Goal: Task Accomplishment & Management: Complete application form

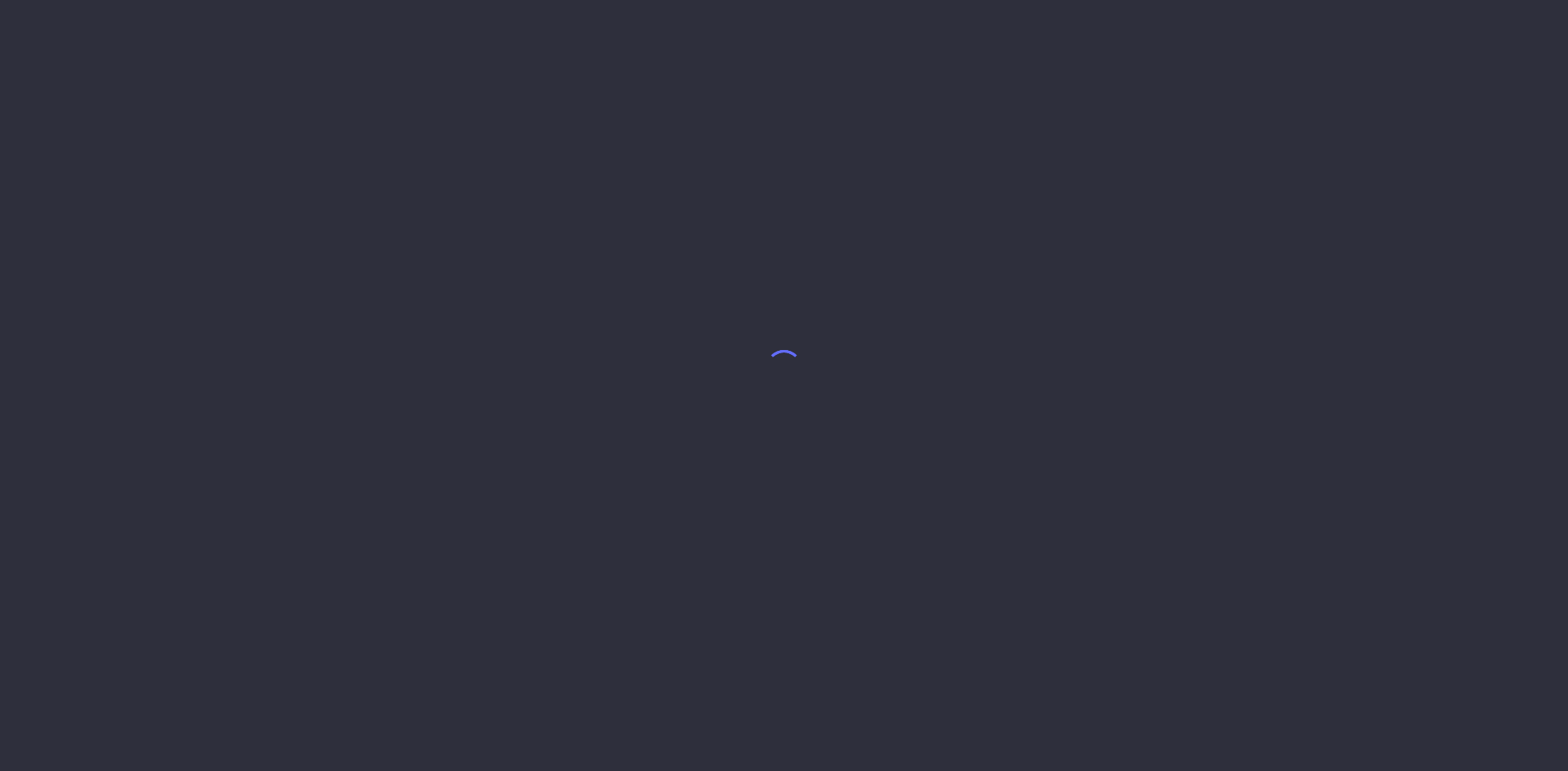
select select "7"
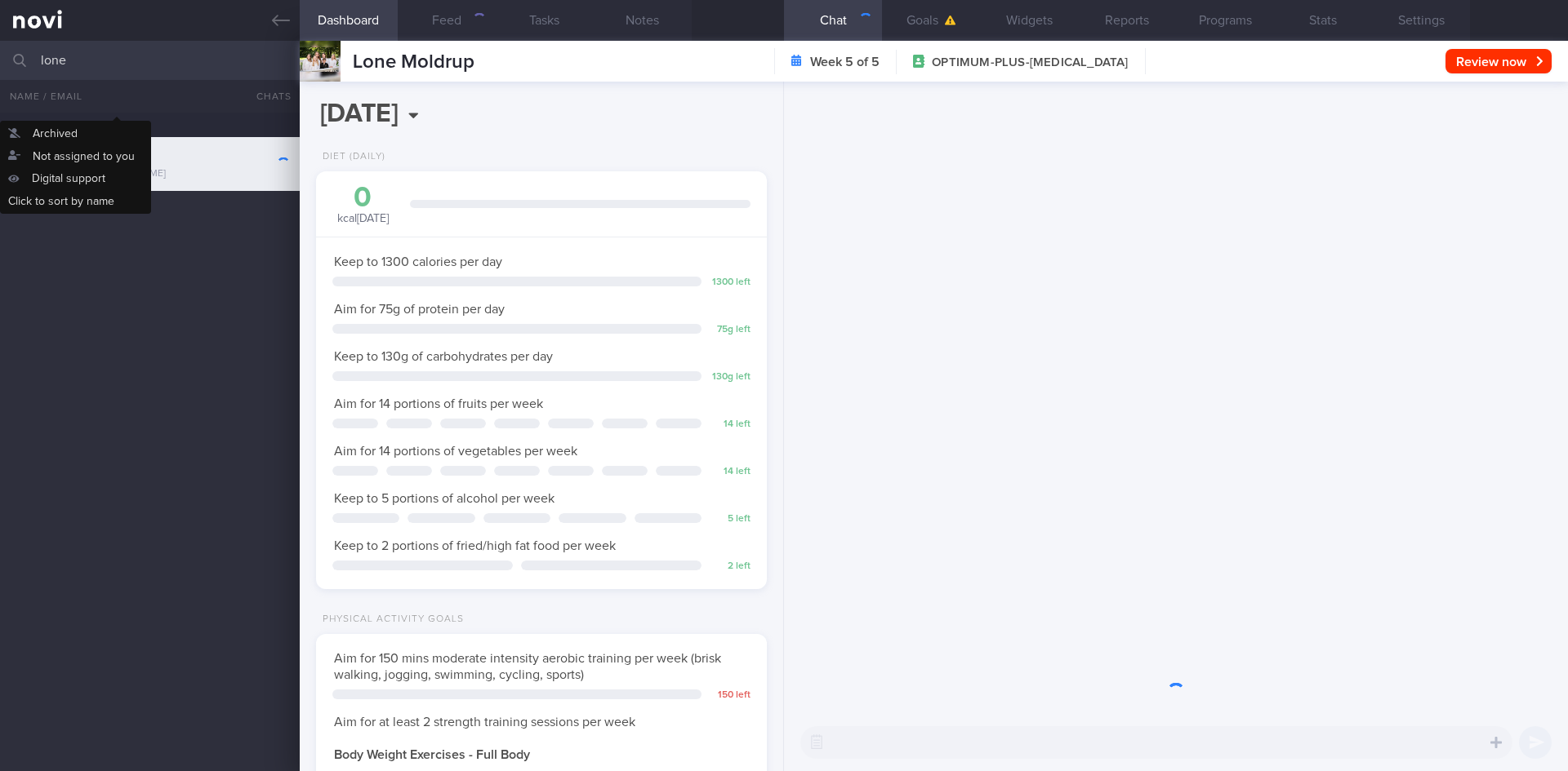
scroll to position [228, 410]
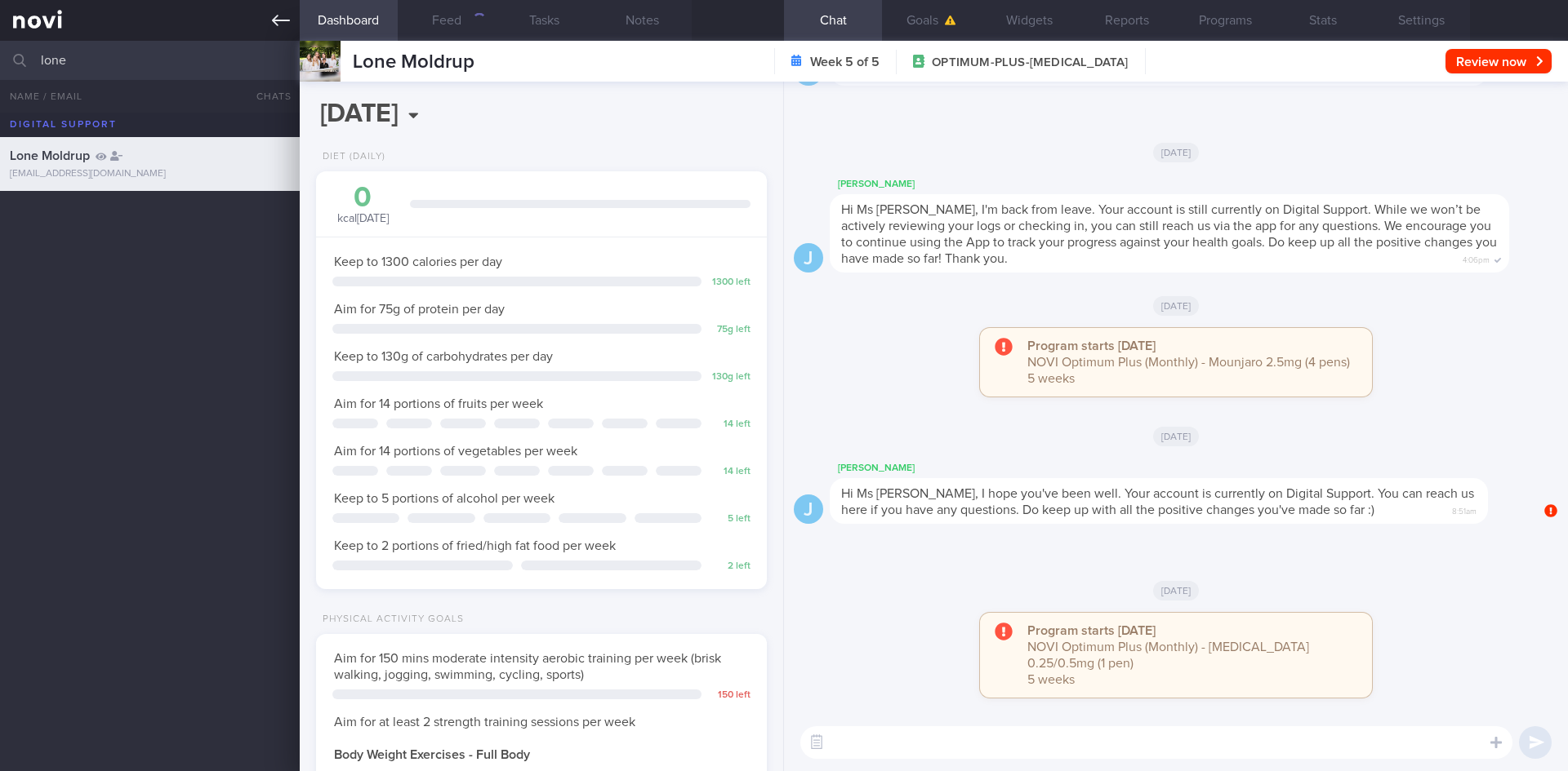
click at [280, 18] on icon at bounding box center [281, 21] width 18 height 18
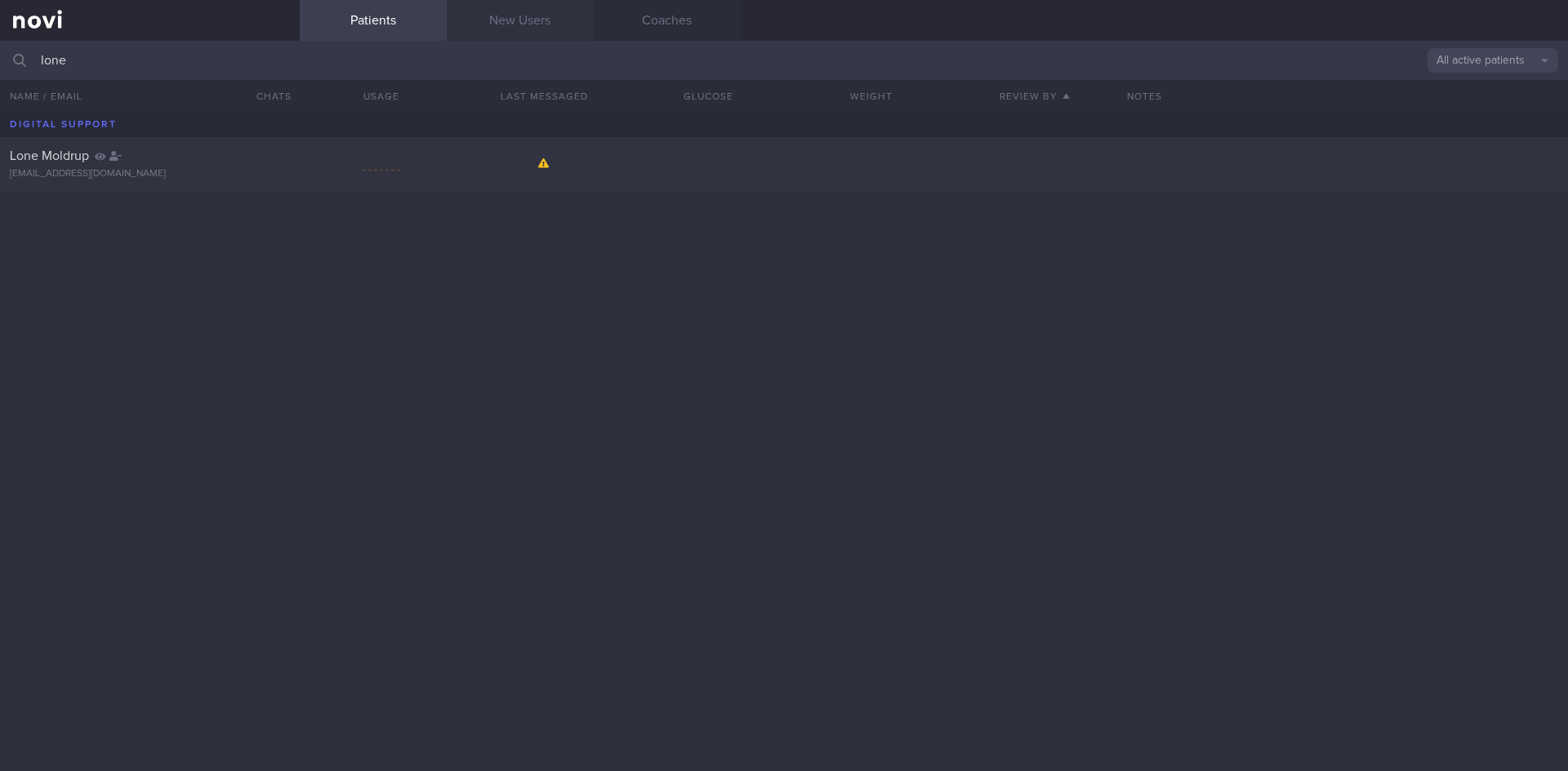
click at [535, 28] on link "New Users" at bounding box center [520, 21] width 147 height 41
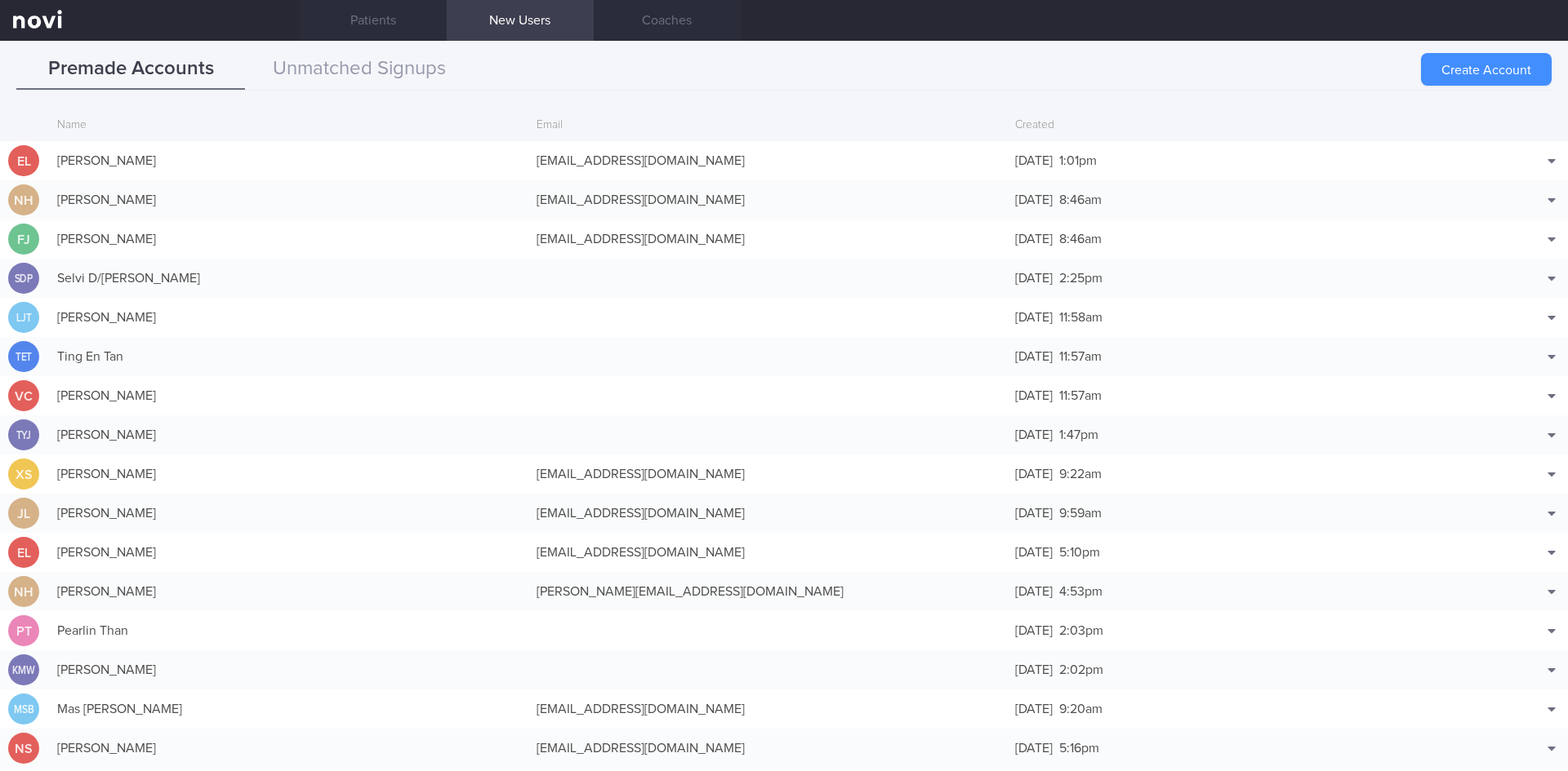
click at [1486, 70] on button "Create Account" at bounding box center [1487, 69] width 131 height 33
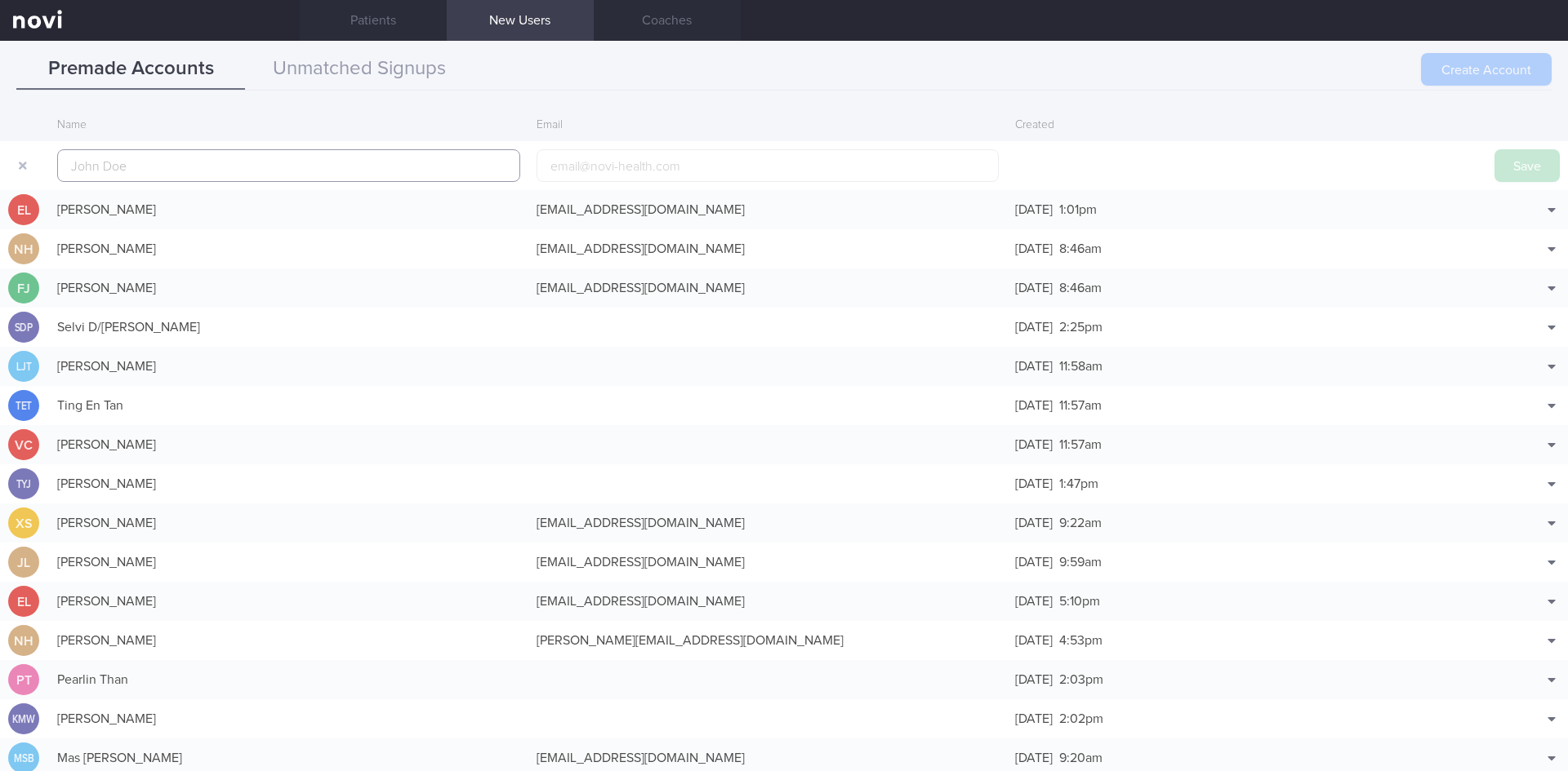
scroll to position [39, 0]
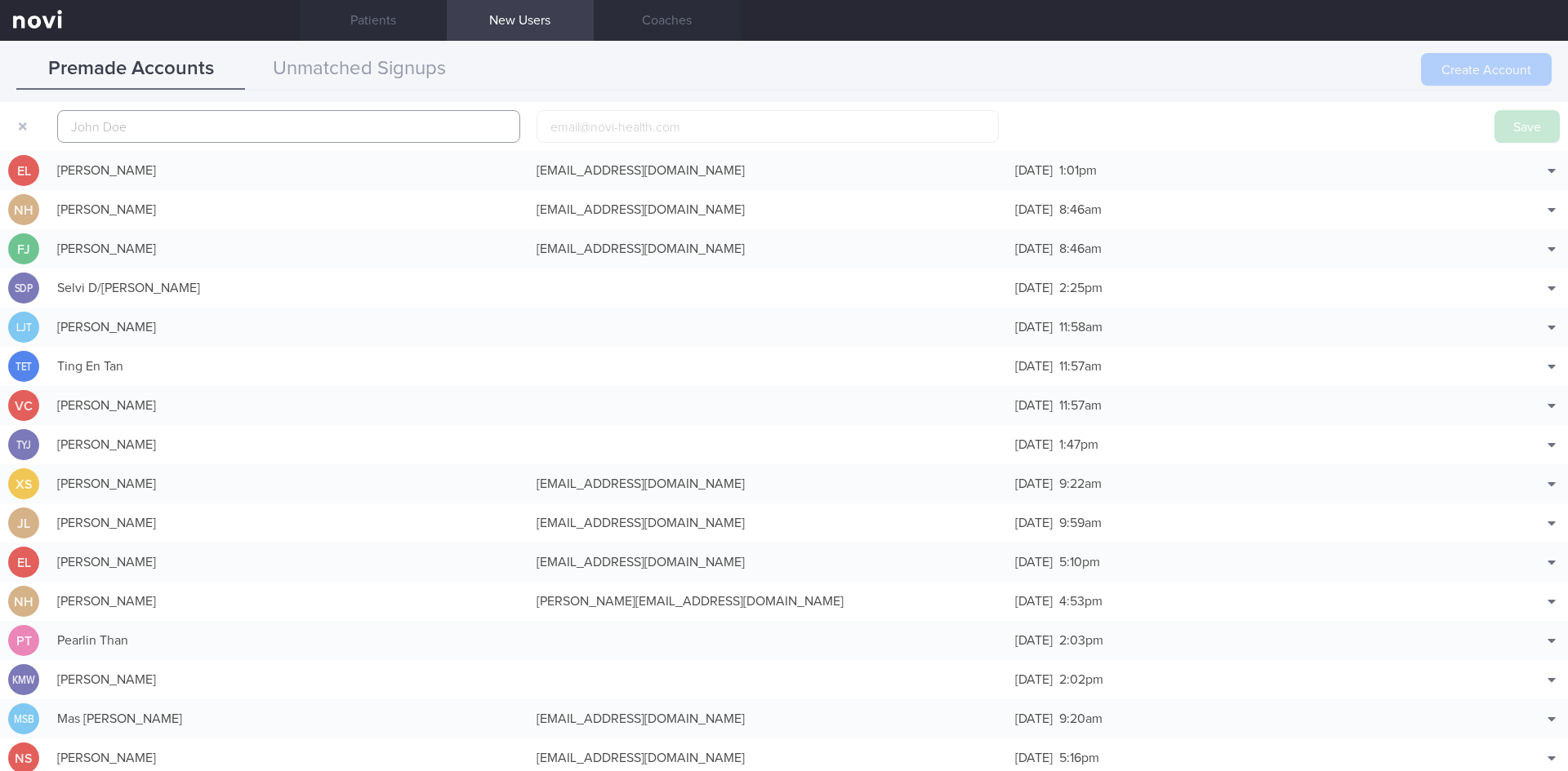
click at [311, 126] on input "text" at bounding box center [288, 126] width 463 height 33
click at [680, 123] on input "email" at bounding box center [768, 126] width 463 height 33
paste input "[EMAIL_ADDRESS][DOMAIN_NAME]"
click at [602, 126] on input "[EMAIL_ADDRESS][DOMAIN_NAME]" at bounding box center [768, 126] width 463 height 33
click at [611, 126] on input "[EMAIL_ADDRESS][DOMAIN_NAME]" at bounding box center [768, 126] width 463 height 33
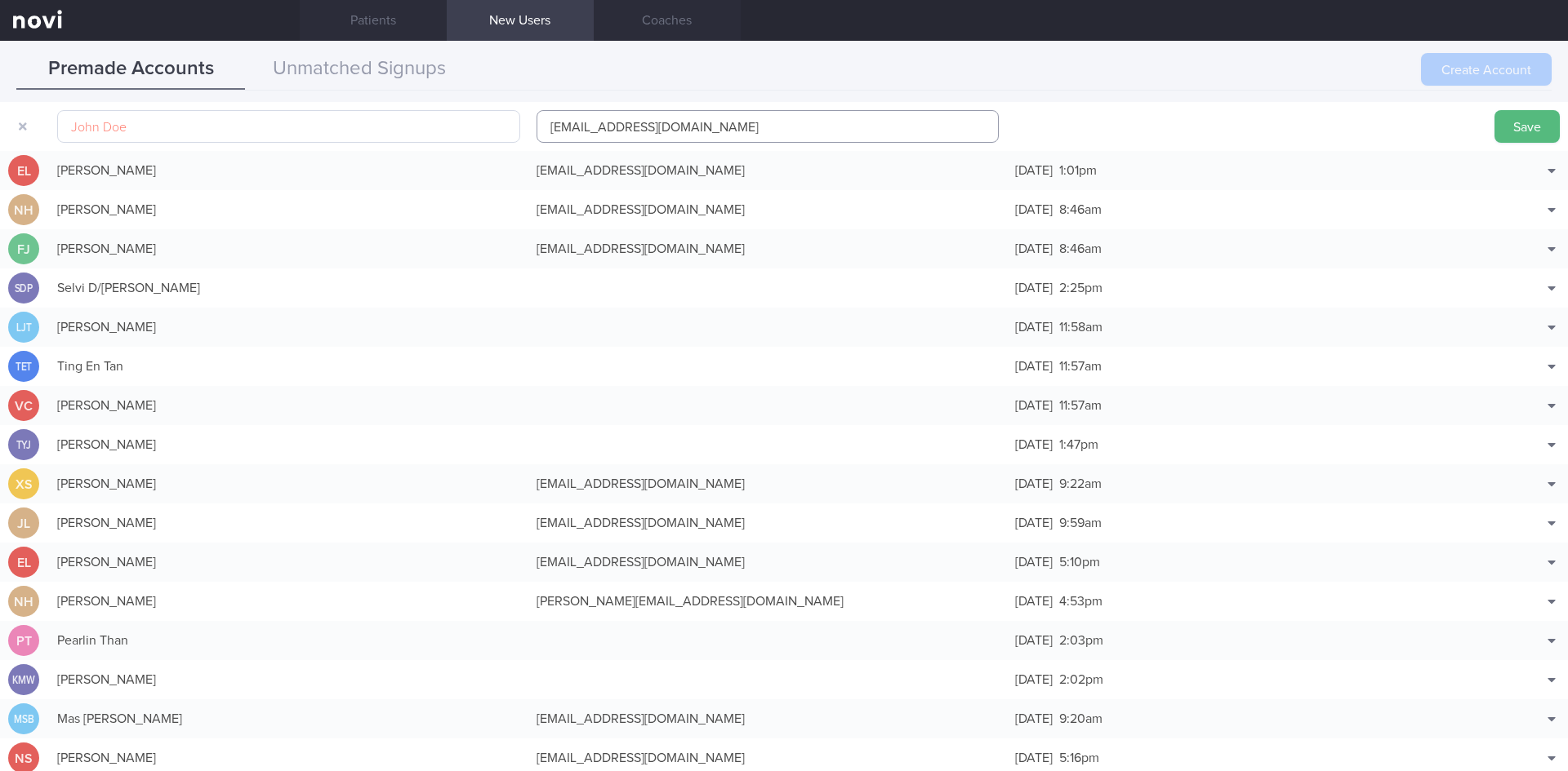
type input "[EMAIL_ADDRESS][DOMAIN_NAME]"
click at [274, 131] on input "text" at bounding box center [288, 126] width 463 height 33
paste input "[PERSON_NAME] [PERSON_NAME]"
type input "[PERSON_NAME] [PERSON_NAME]"
click at [1509, 125] on button "Save" at bounding box center [1527, 126] width 65 height 33
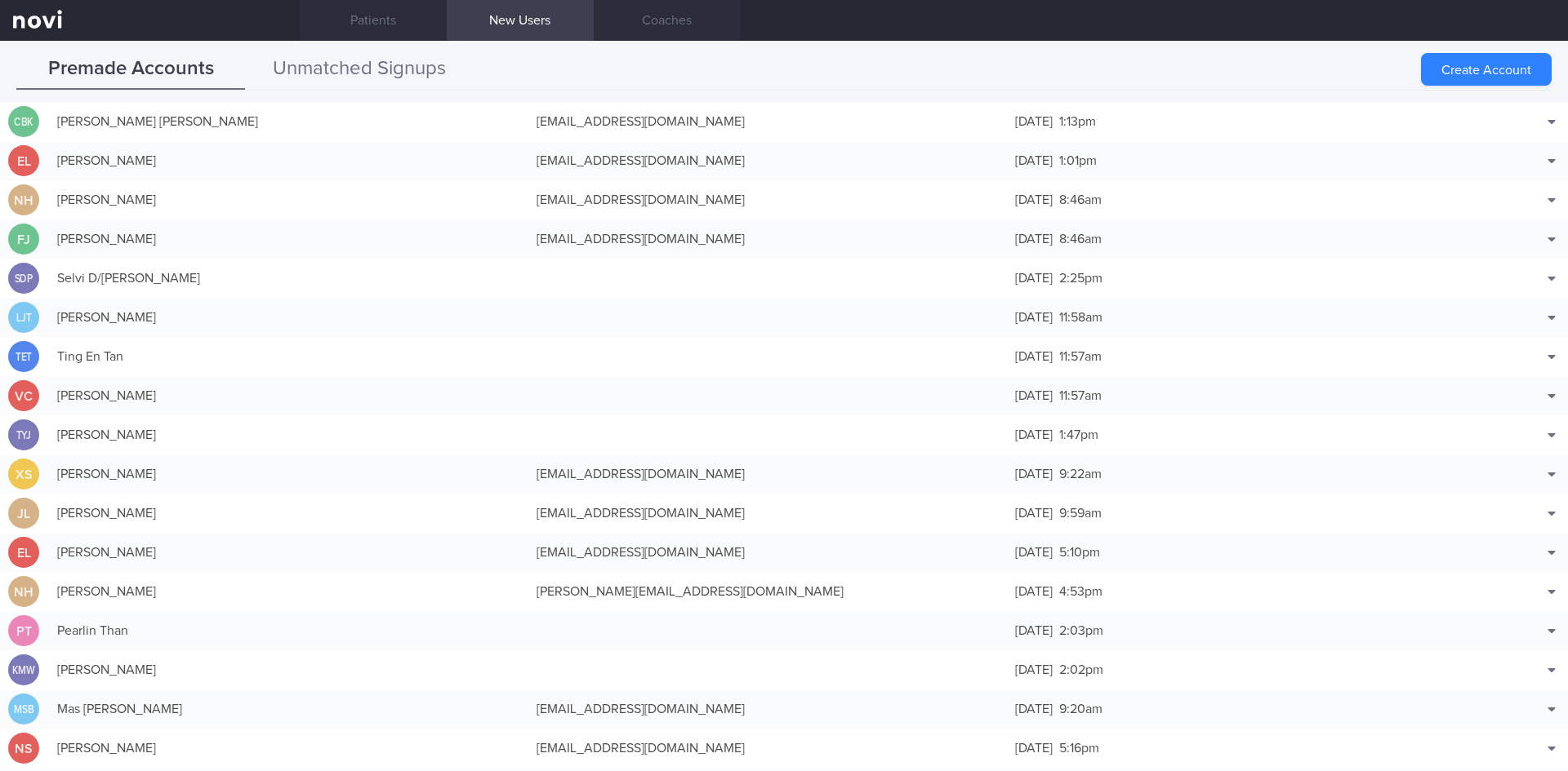
click at [337, 72] on button "Unmatched Signups" at bounding box center [360, 70] width 229 height 41
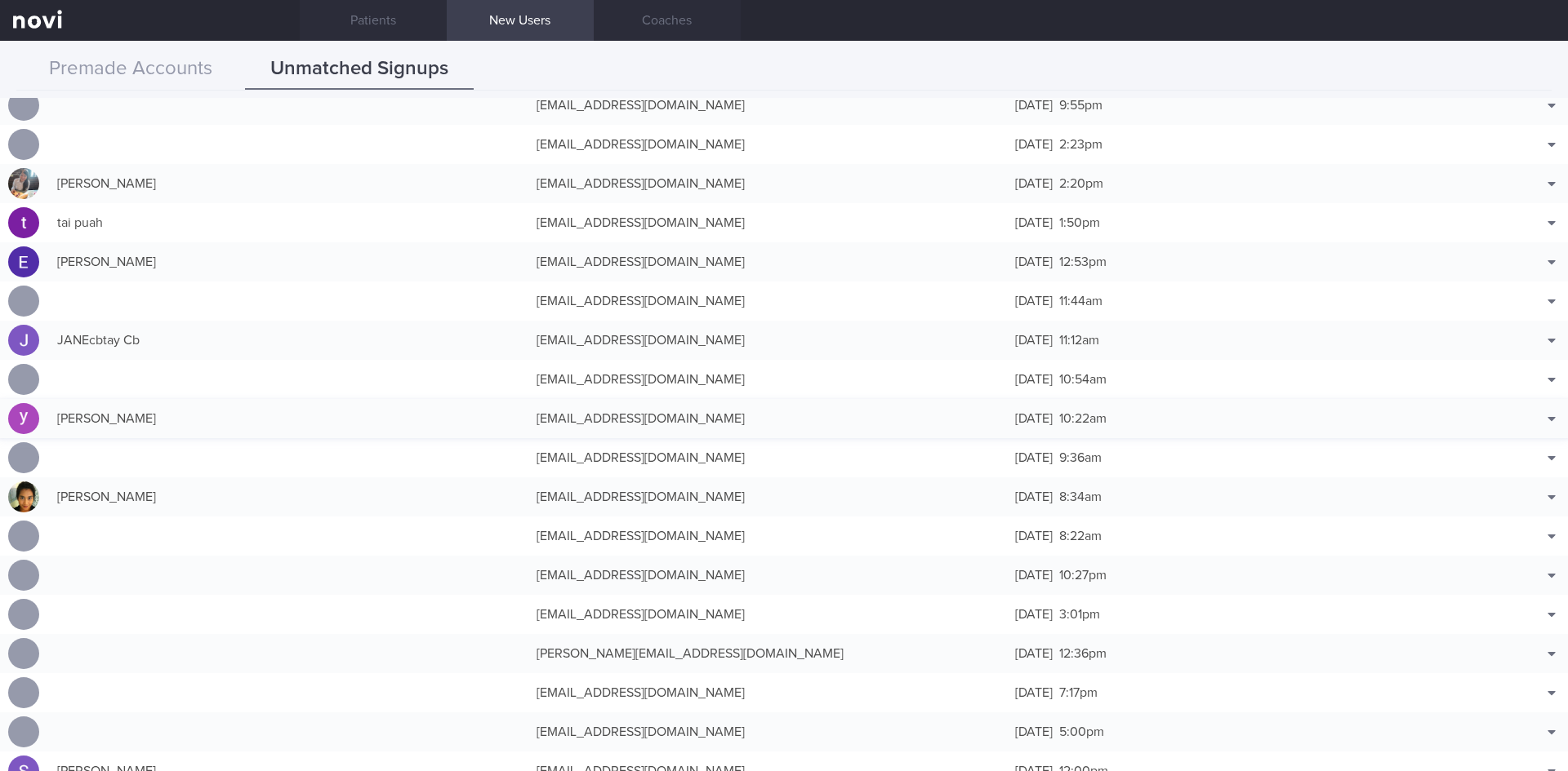
scroll to position [490, 0]
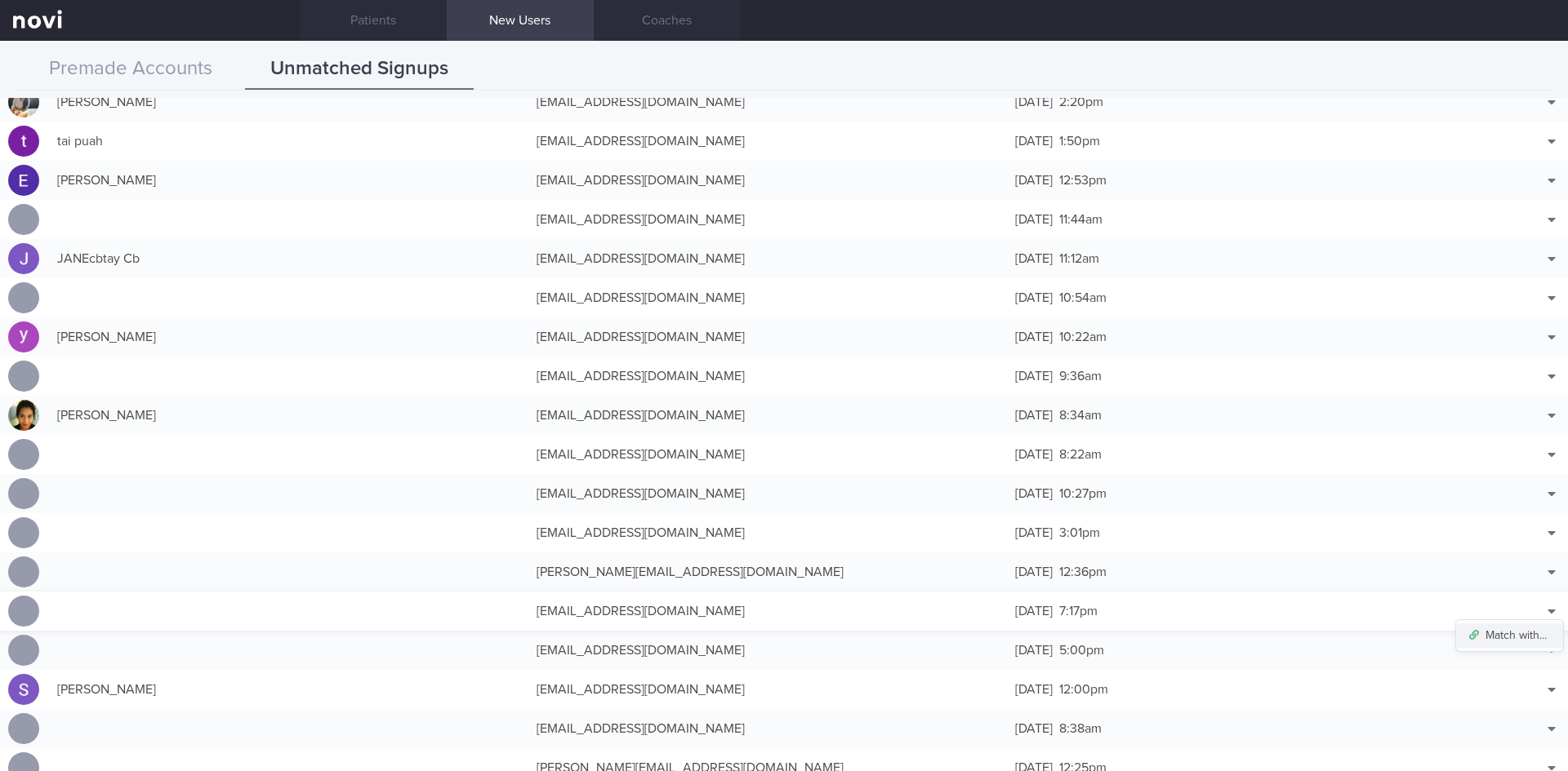
click at [1520, 636] on button "Match with..." at bounding box center [1510, 635] width 107 height 24
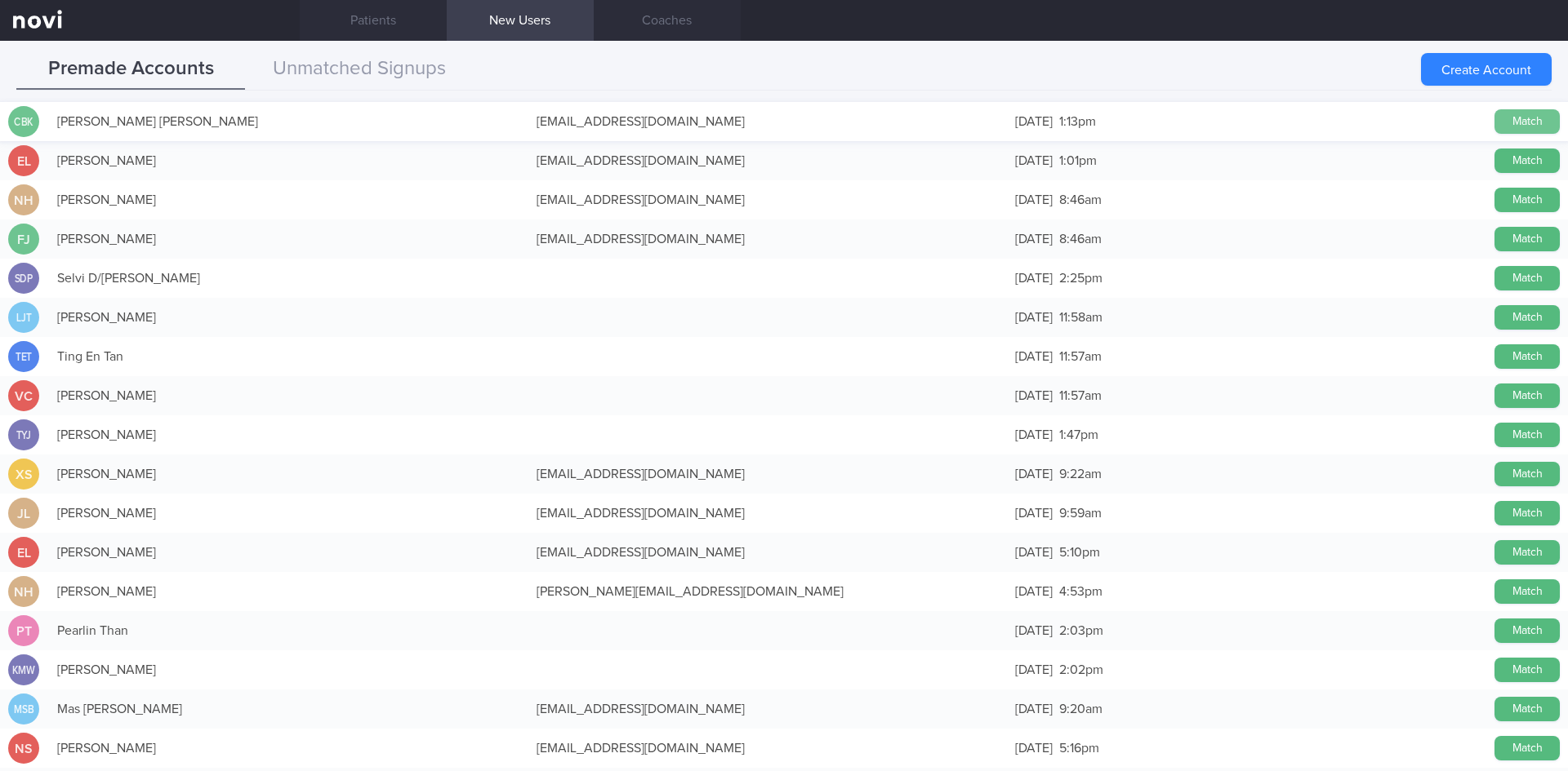
click at [1528, 116] on button "Match" at bounding box center [1527, 121] width 65 height 24
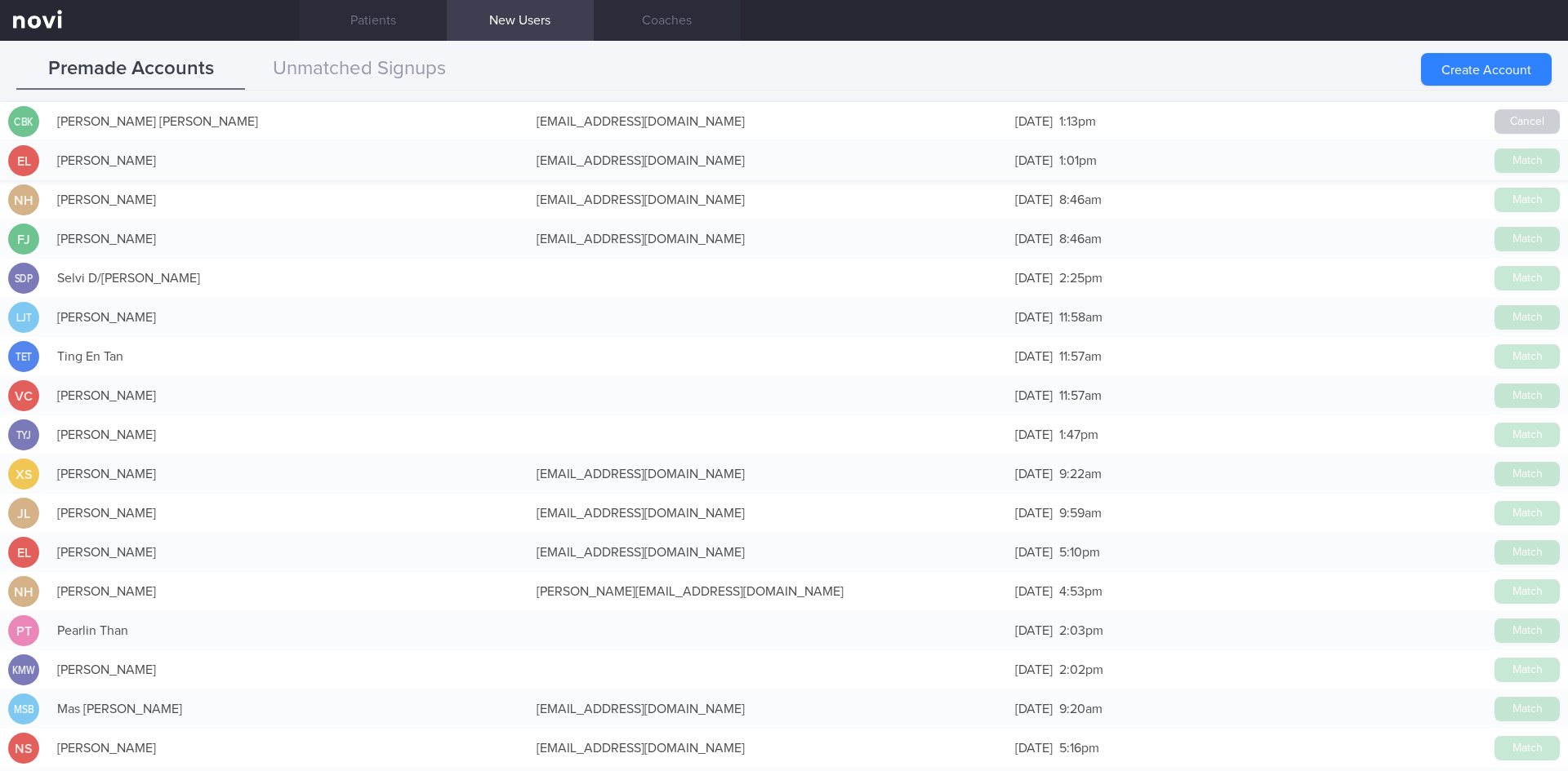
scroll to position [487, 0]
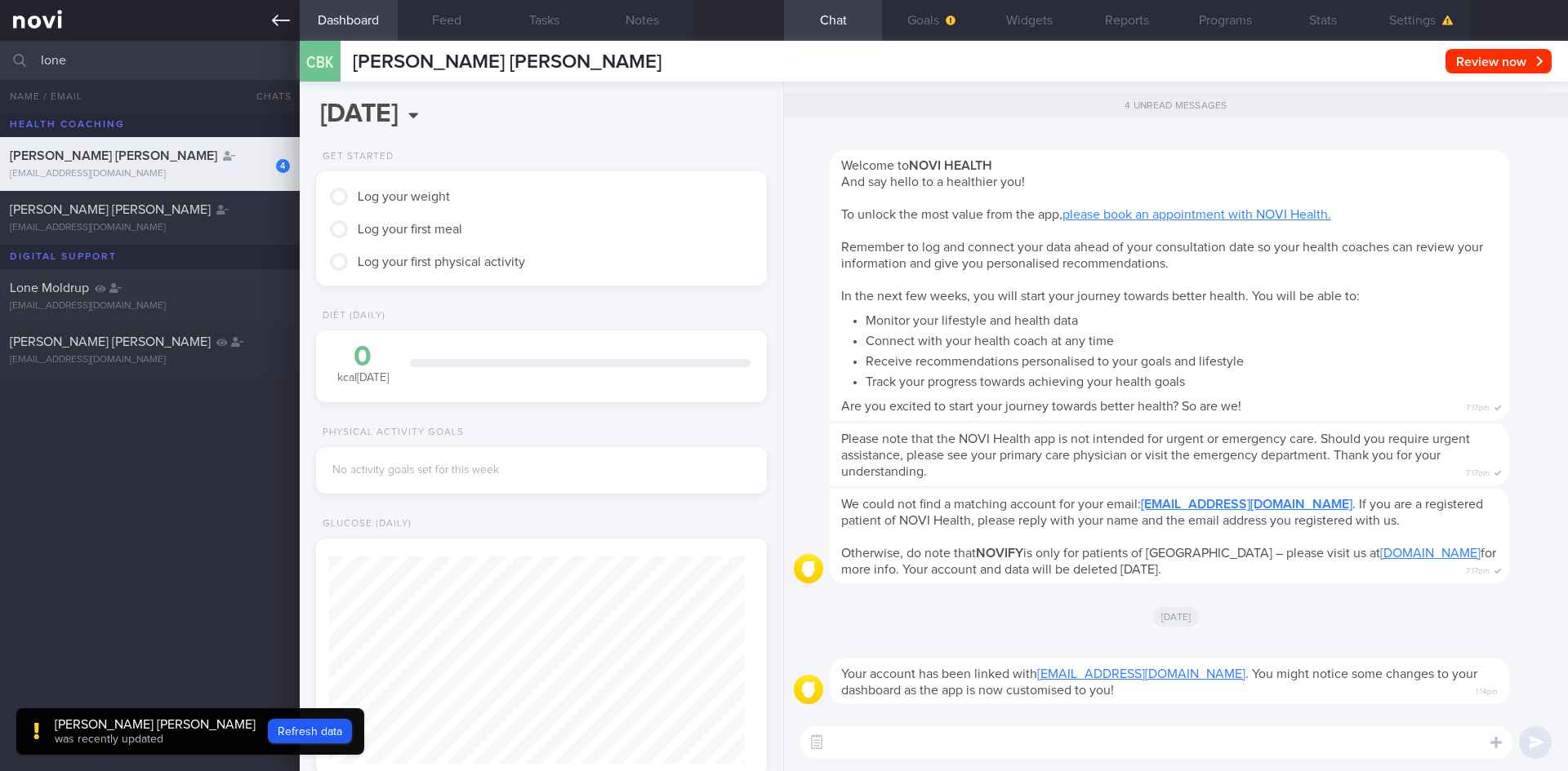
click at [280, 19] on icon at bounding box center [281, 21] width 18 height 18
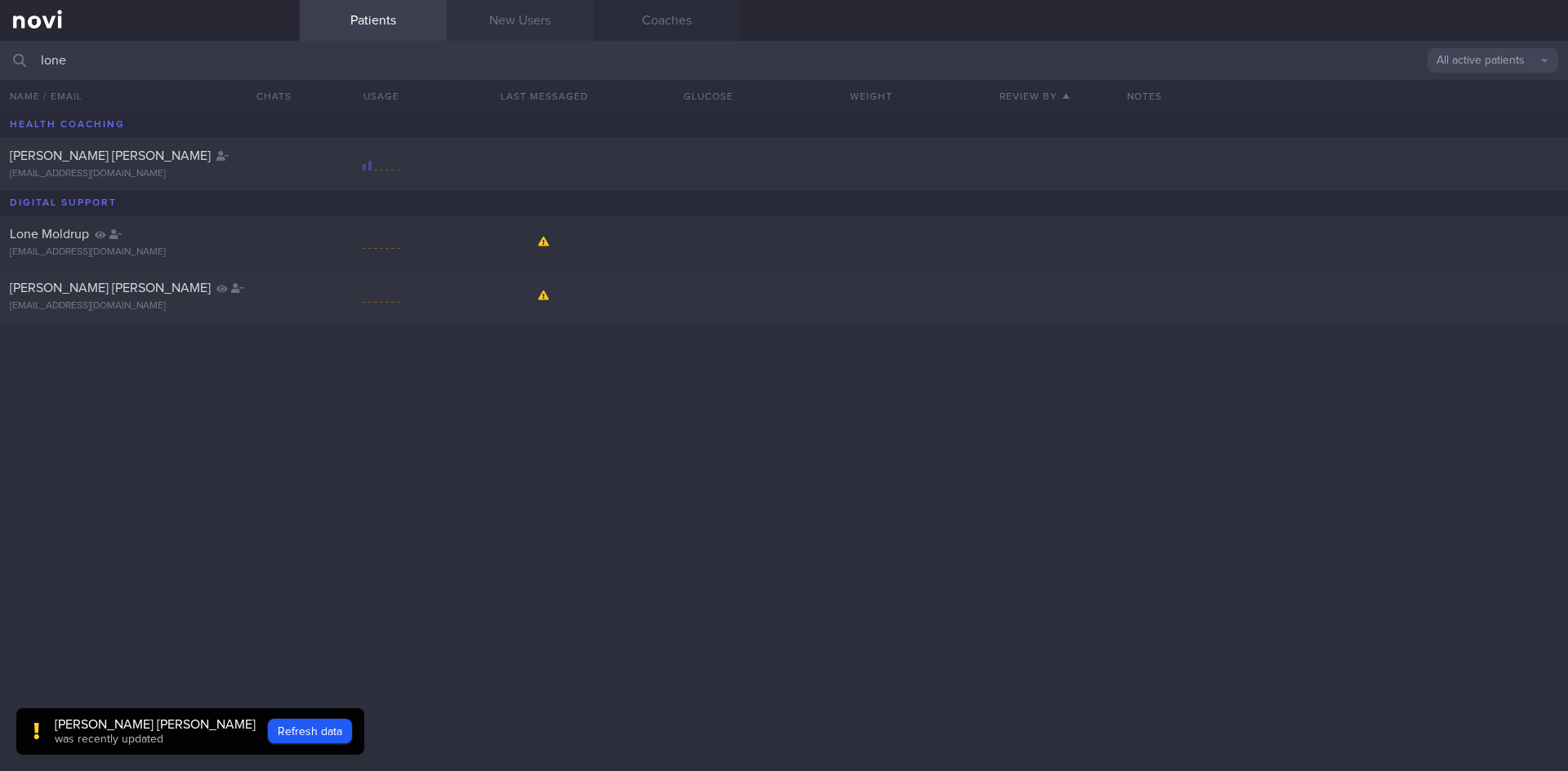
click at [528, 21] on link "New Users" at bounding box center [520, 21] width 147 height 41
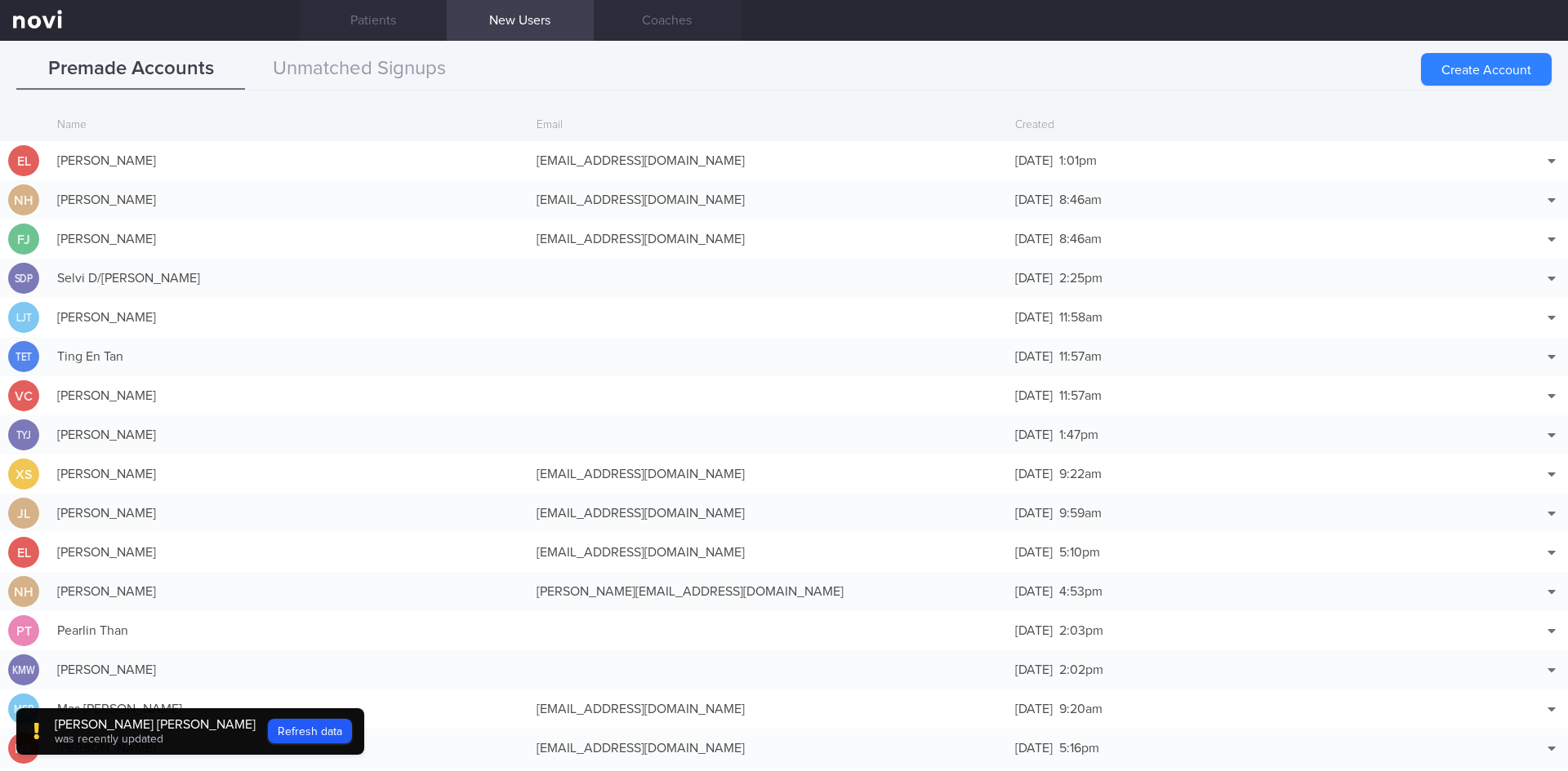
click at [514, 12] on link "New Users" at bounding box center [520, 21] width 147 height 41
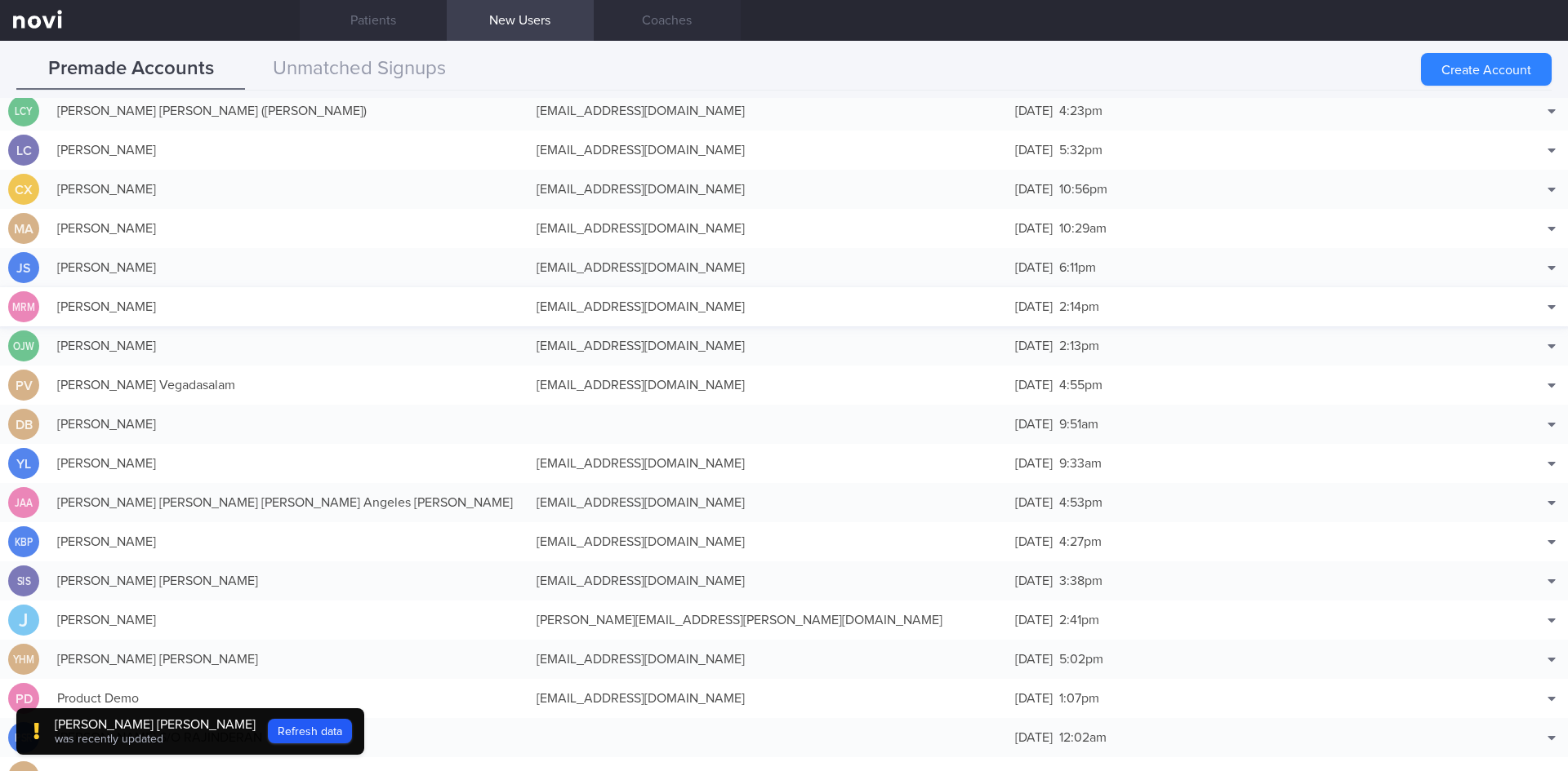
scroll to position [1154, 0]
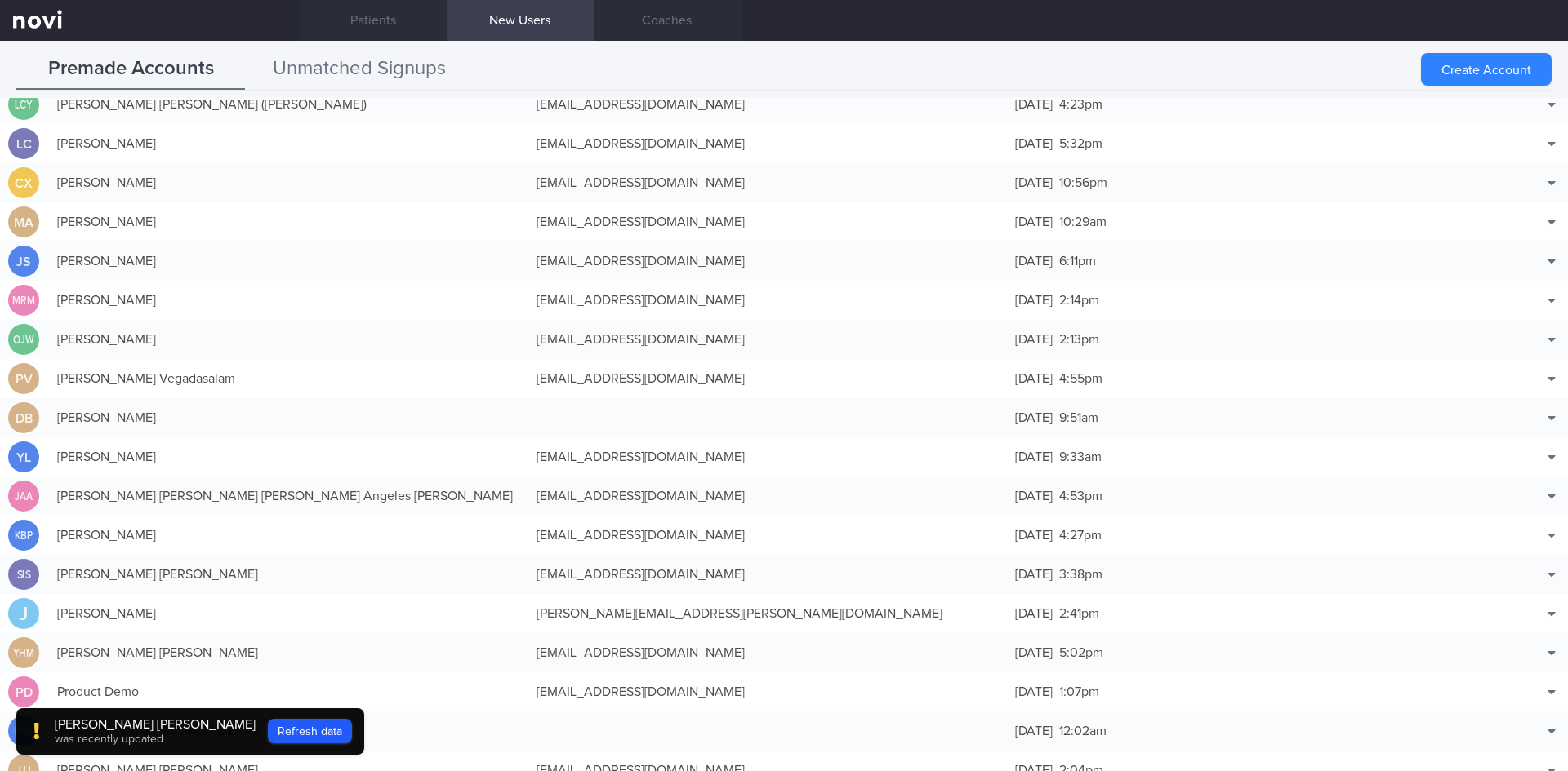
click at [369, 79] on button "Unmatched Signups" at bounding box center [360, 70] width 229 height 41
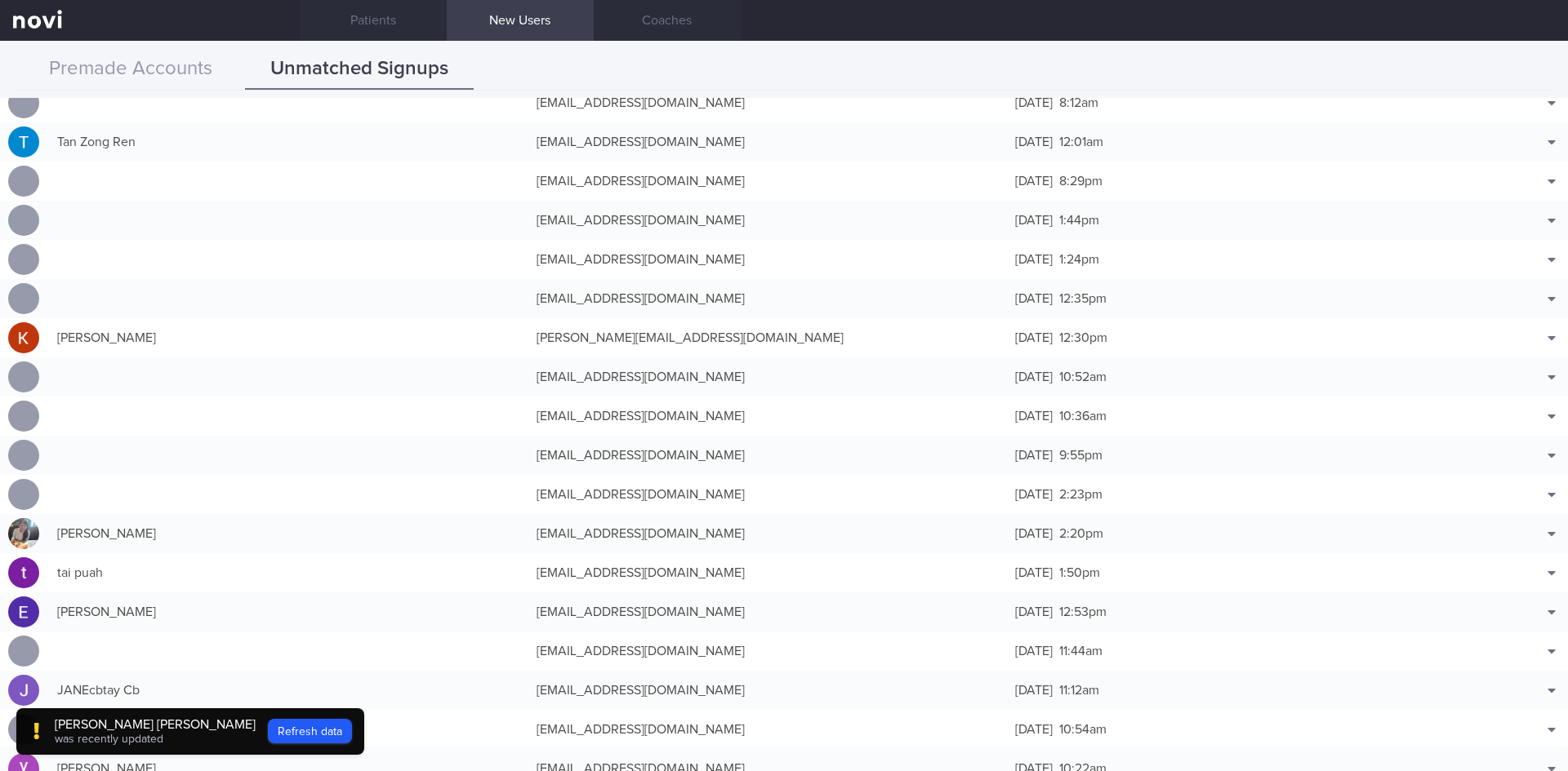
scroll to position [0, 0]
